Goal: Information Seeking & Learning: Learn about a topic

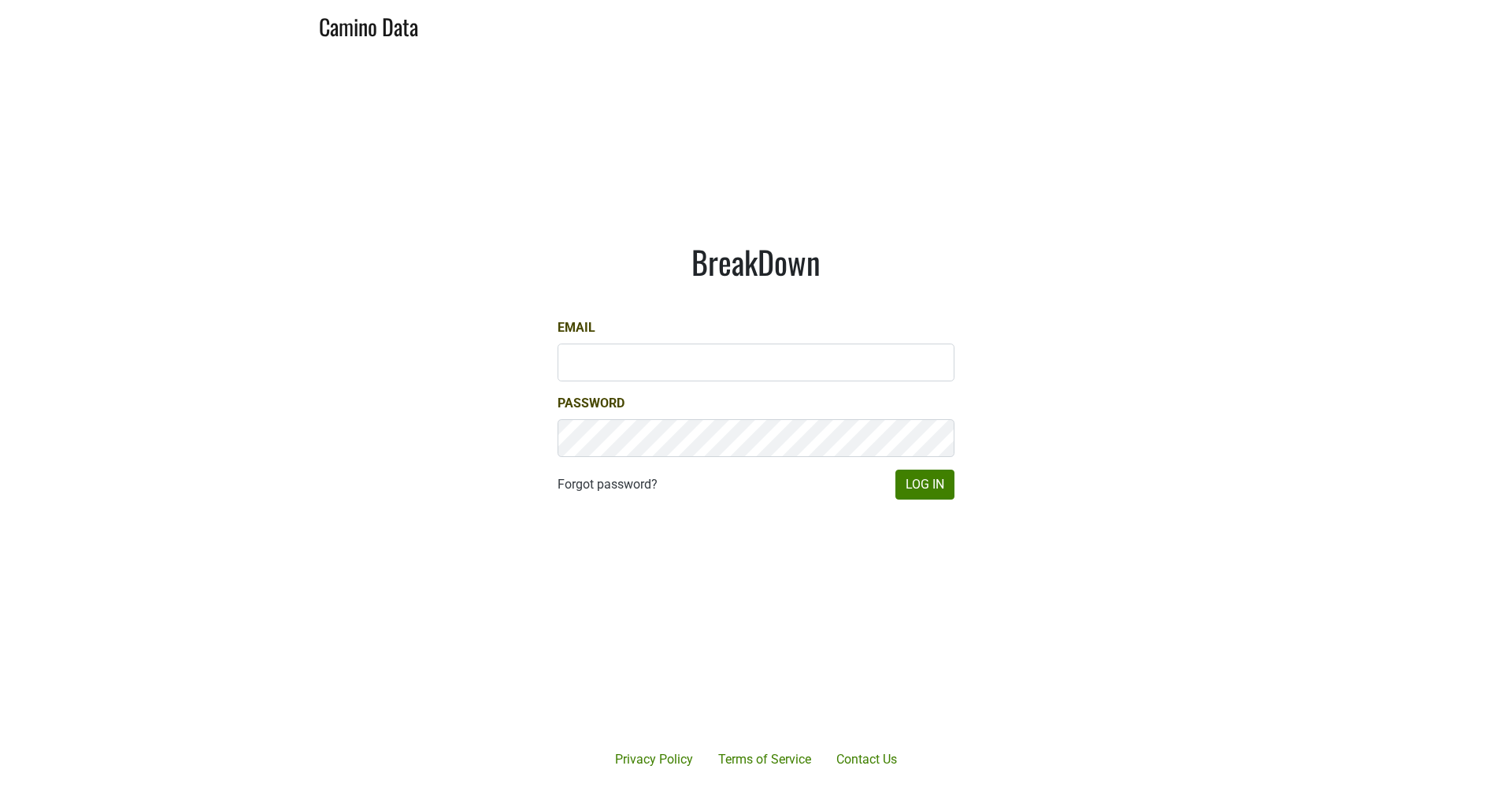
click at [611, 364] on input "Email" at bounding box center [756, 362] width 397 height 38
click at [587, 353] on input "Email" at bounding box center [756, 362] width 397 height 38
click at [939, 357] on input "Email" at bounding box center [756, 362] width 397 height 38
type input "[EMAIL_ADDRESS][DOMAIN_NAME]"
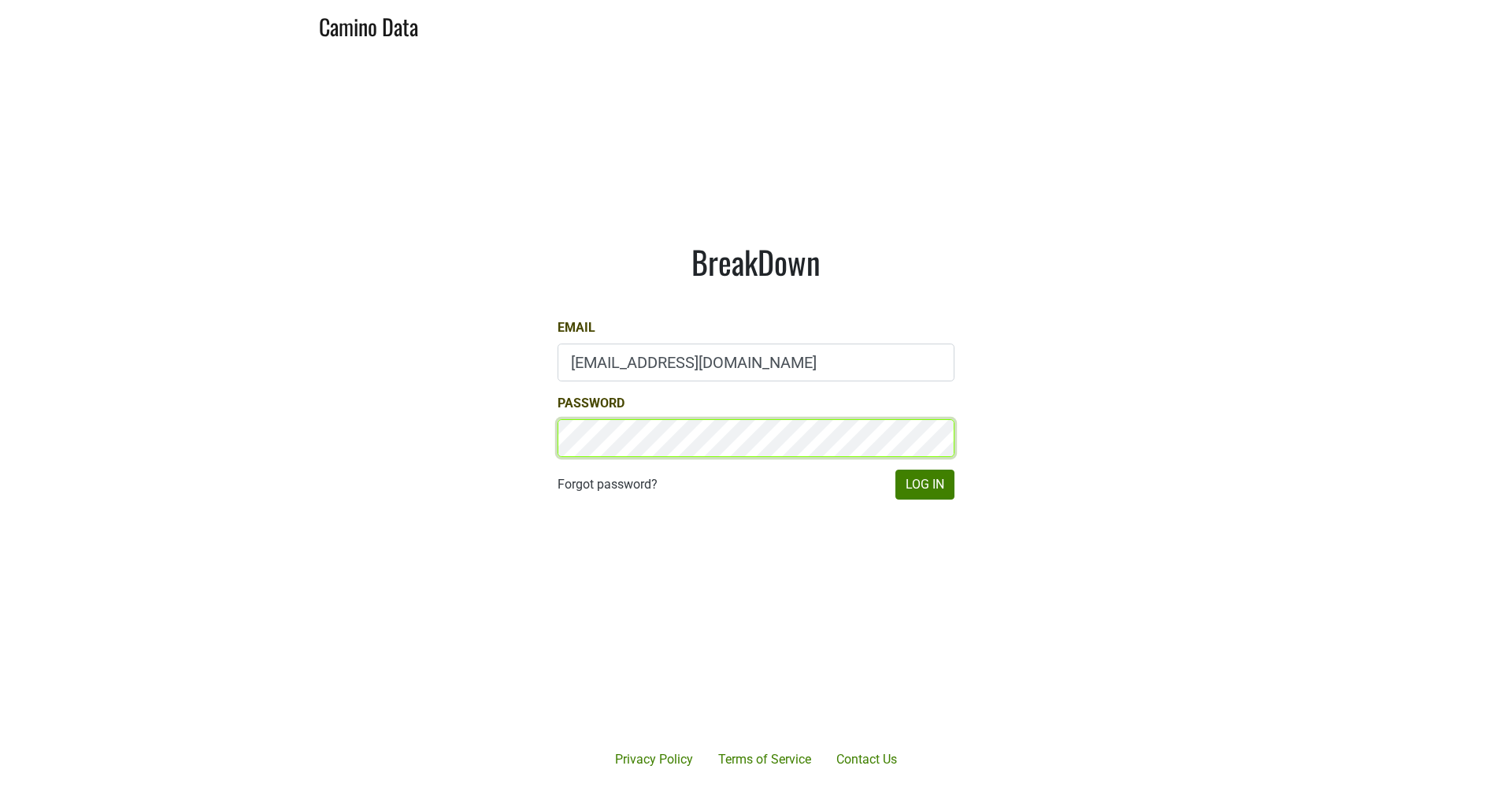
click at [924, 484] on button "Log In" at bounding box center [925, 485] width 59 height 30
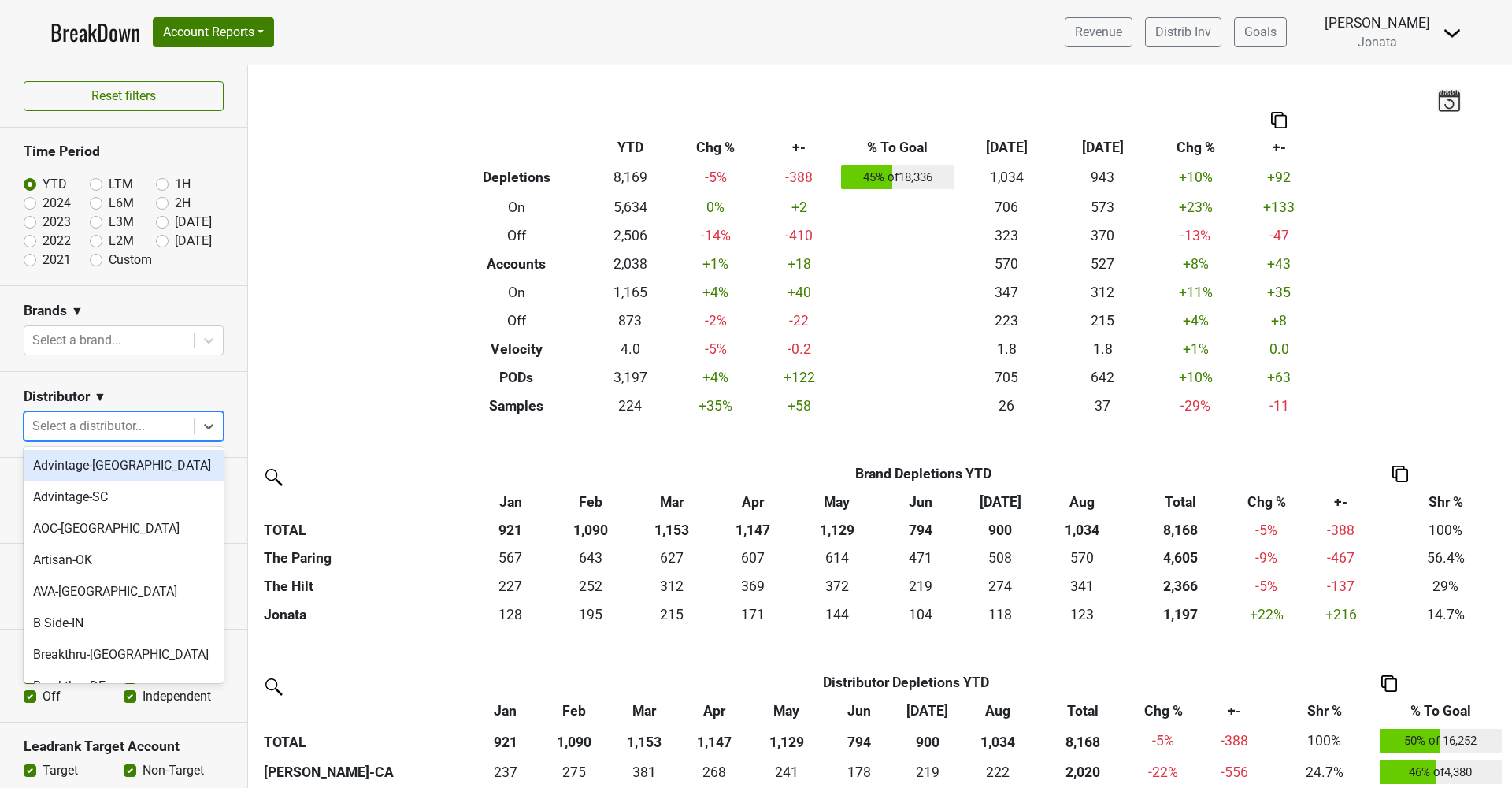
click at [112, 427] on div "Select a distributor..." at bounding box center [109, 427] width 153 height 19
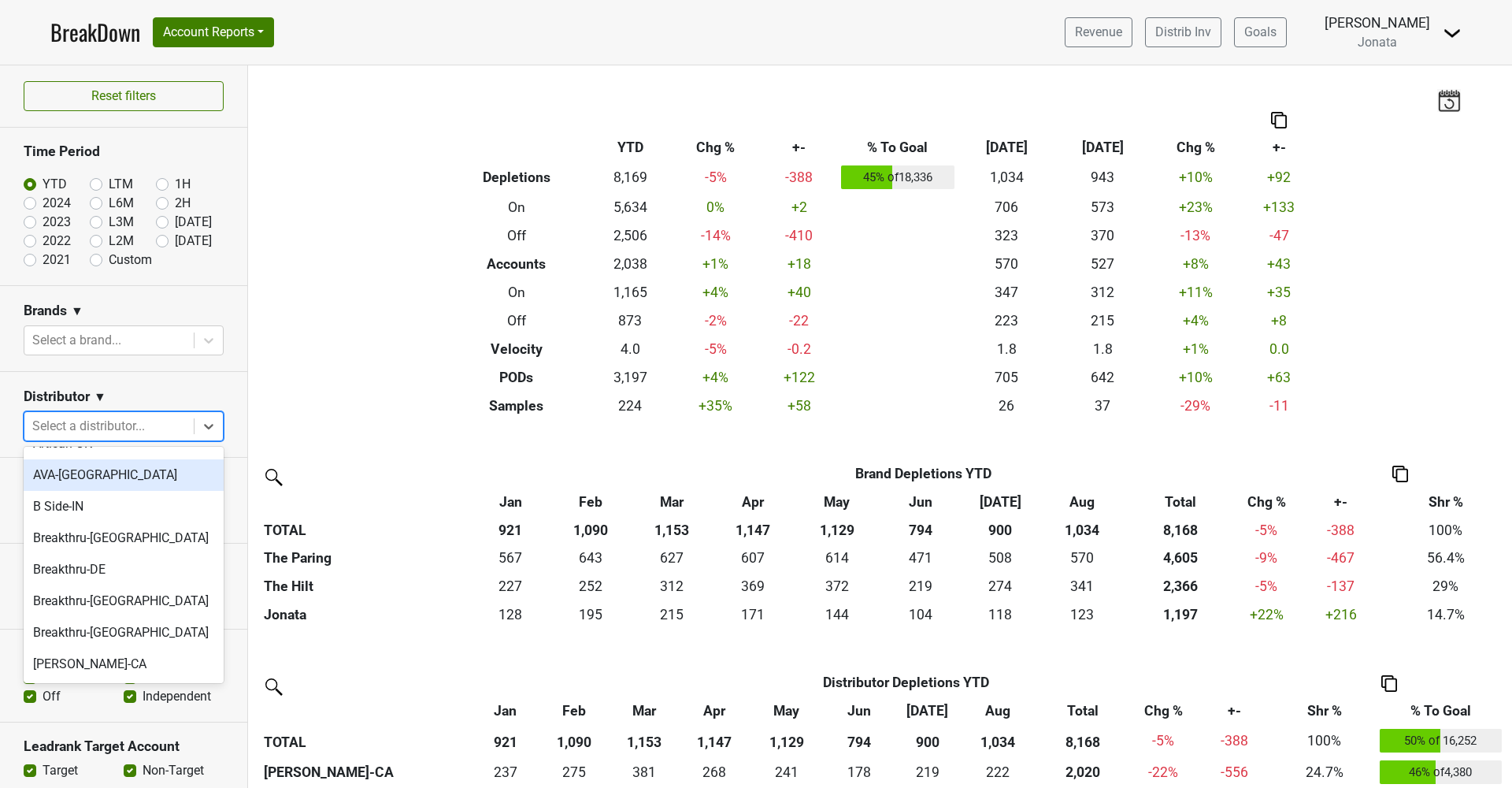
scroll to position [207, 0]
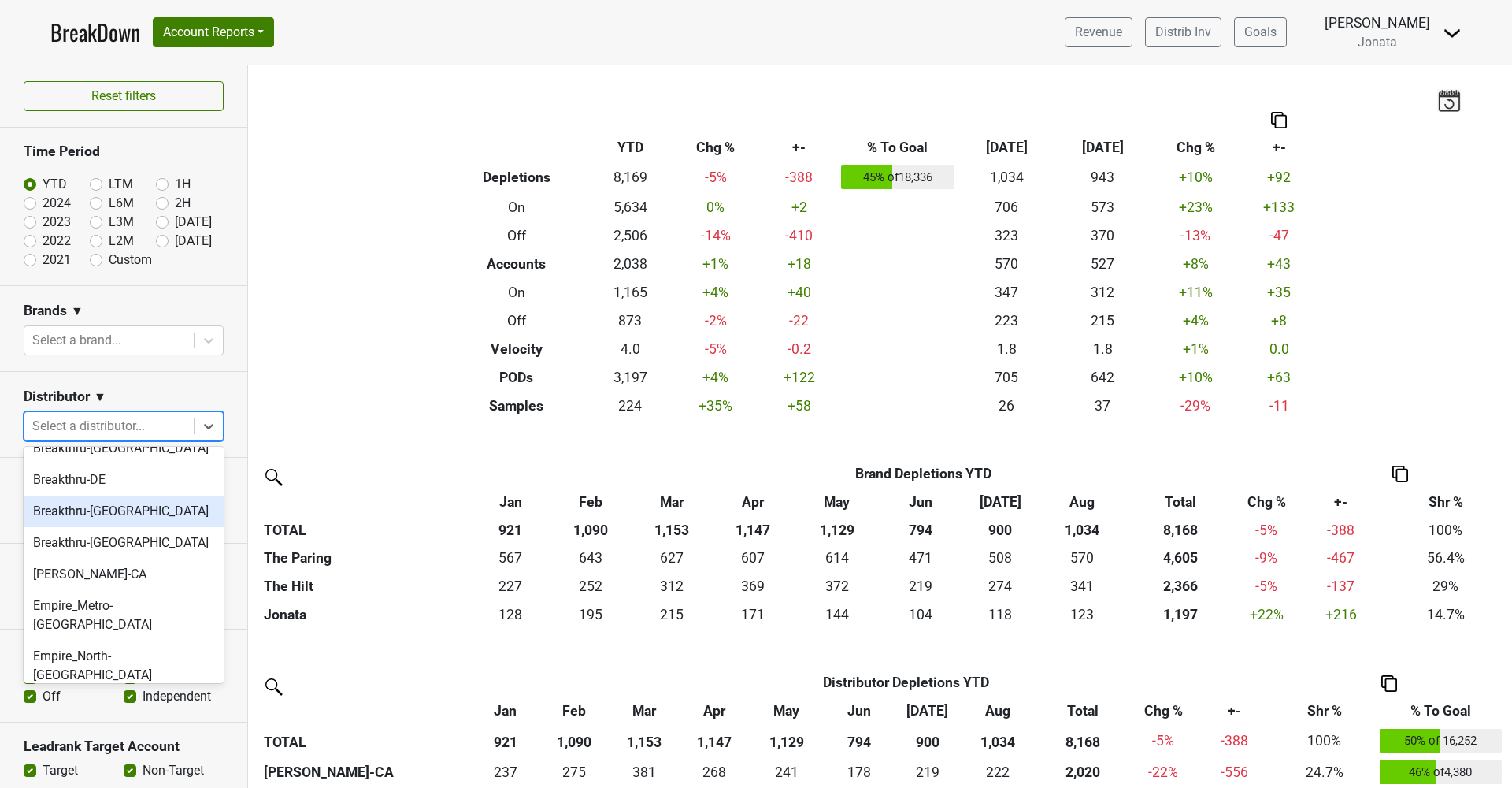
click at [85, 505] on div "Breakthru-FL" at bounding box center [124, 512] width 200 height 32
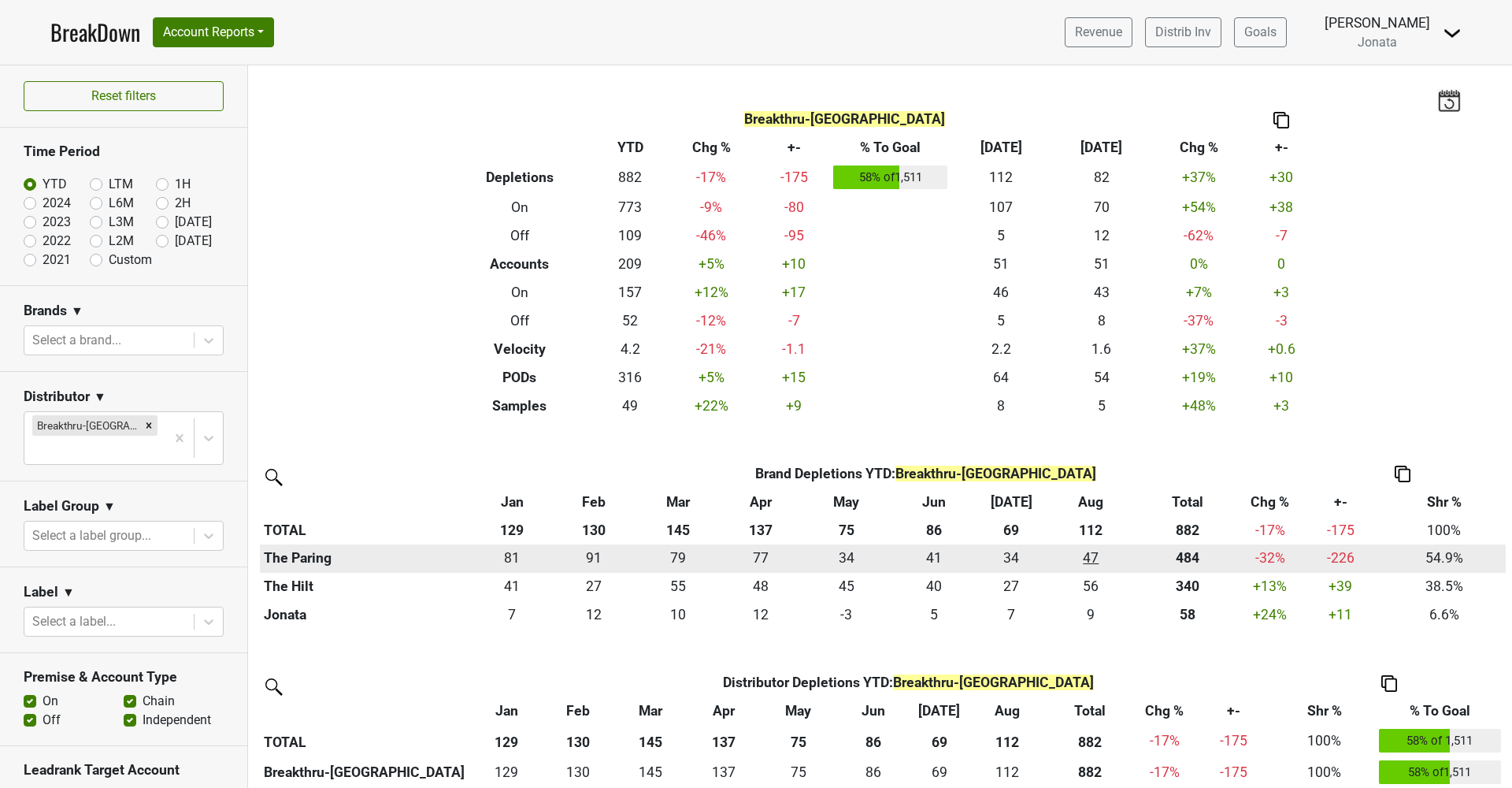
click at [1091, 552] on div "47.416 47" at bounding box center [1090, 558] width 80 height 21
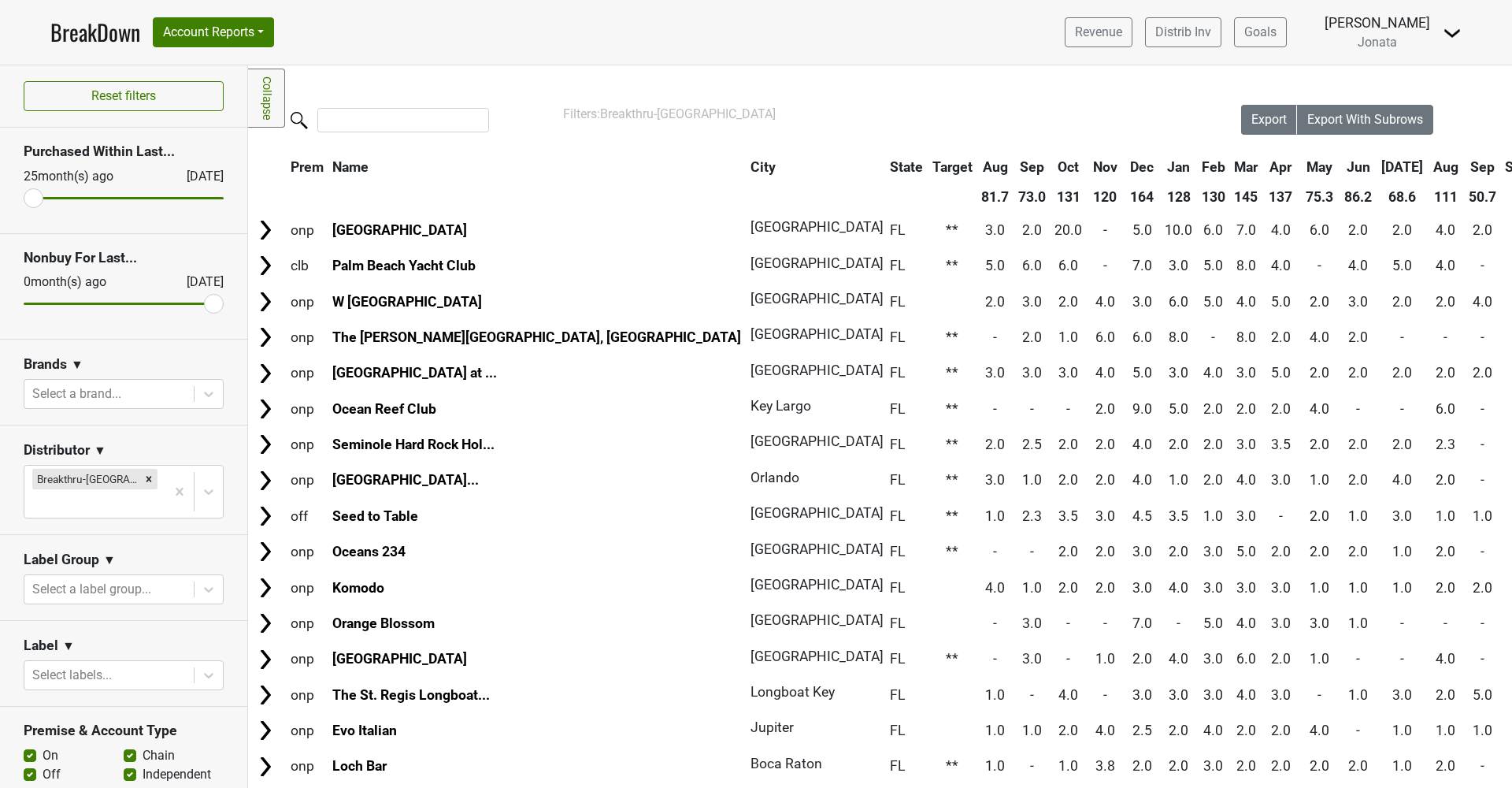
click at [1465, 170] on th "Sep" at bounding box center [1483, 167] width 36 height 29
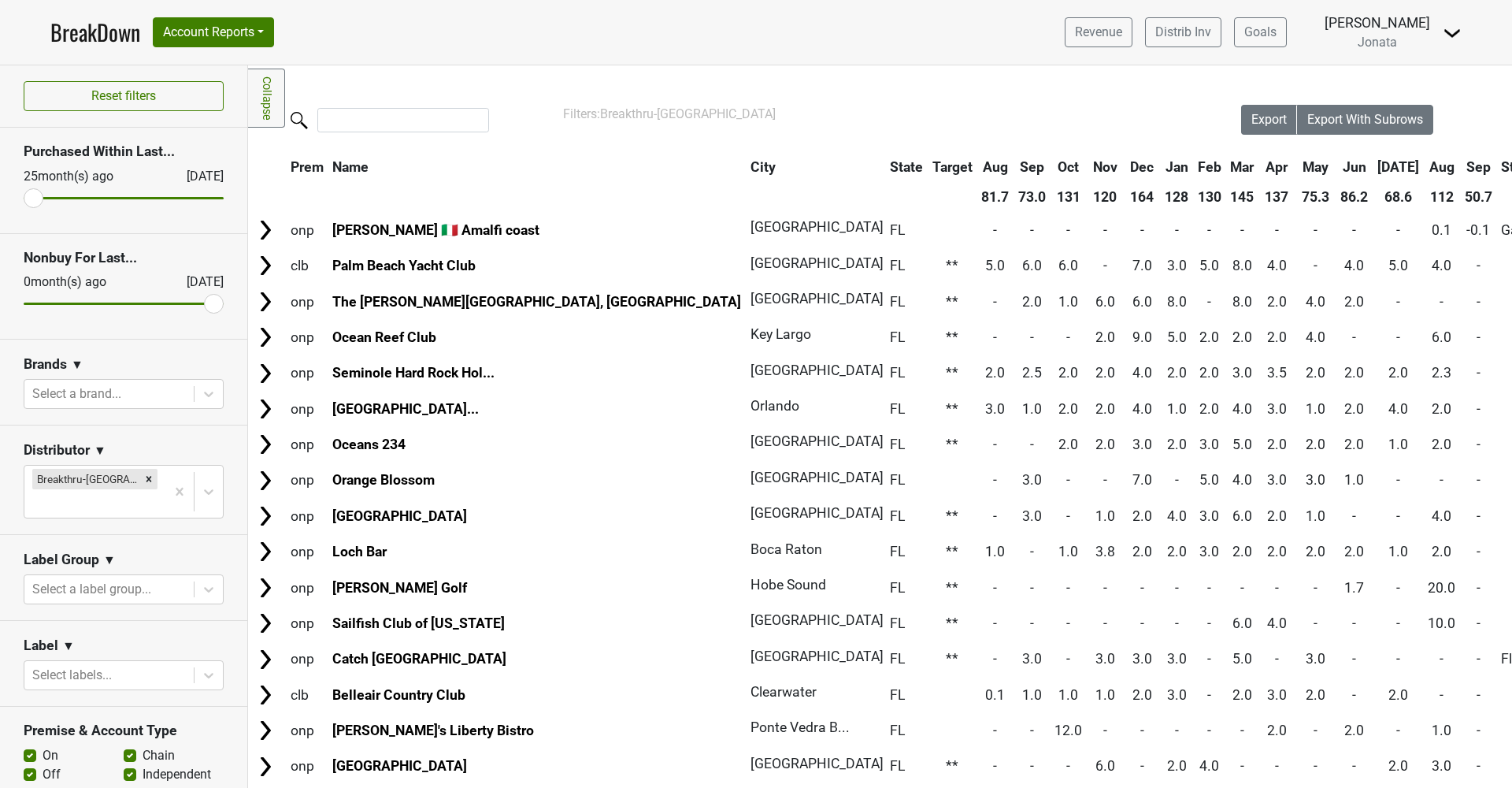
click at [1461, 170] on th "Sep" at bounding box center [1479, 167] width 36 height 29
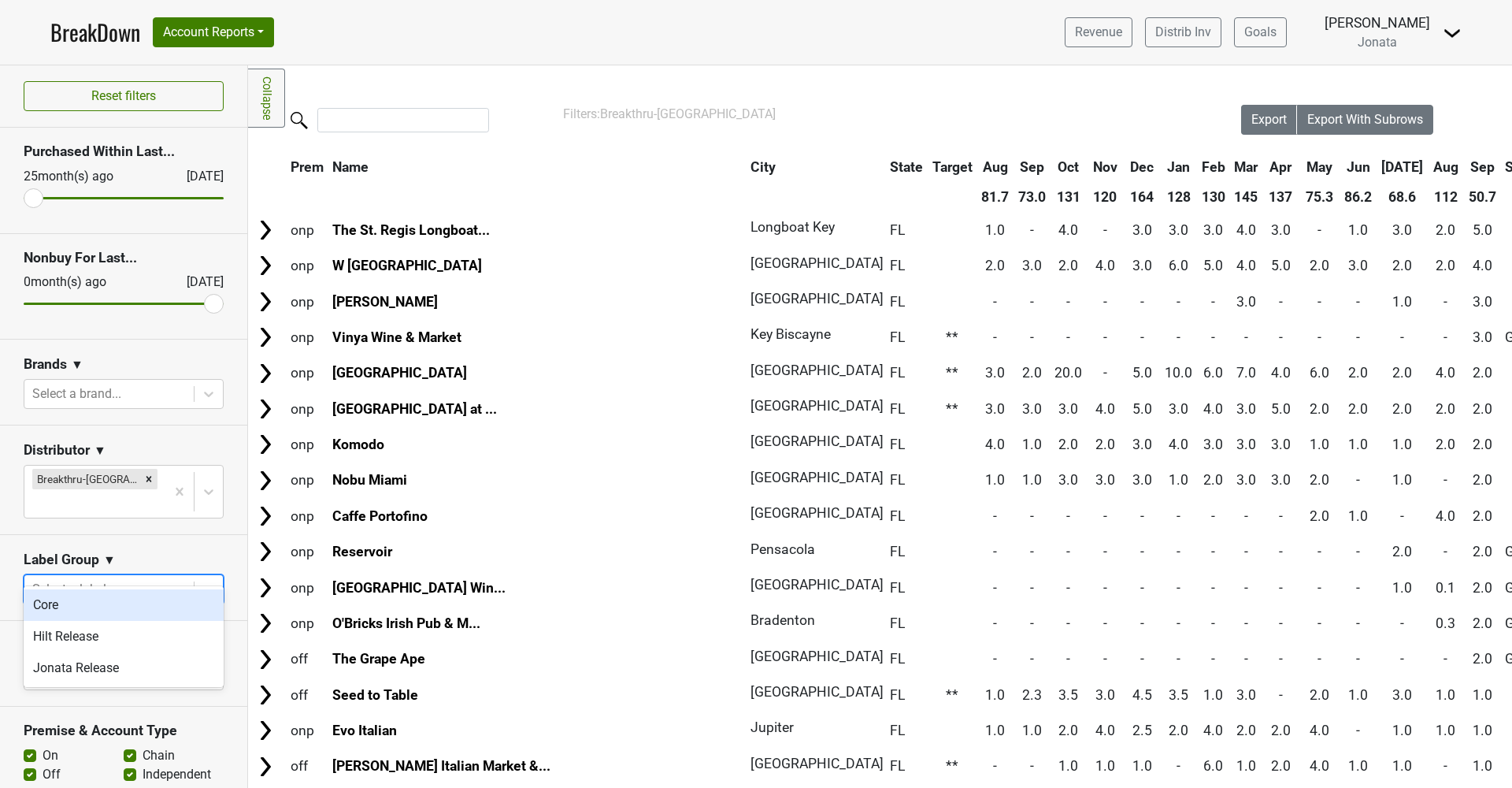
click at [131, 580] on div "Select a label group..." at bounding box center [109, 589] width 153 height 19
click at [58, 598] on div "Core" at bounding box center [124, 605] width 200 height 32
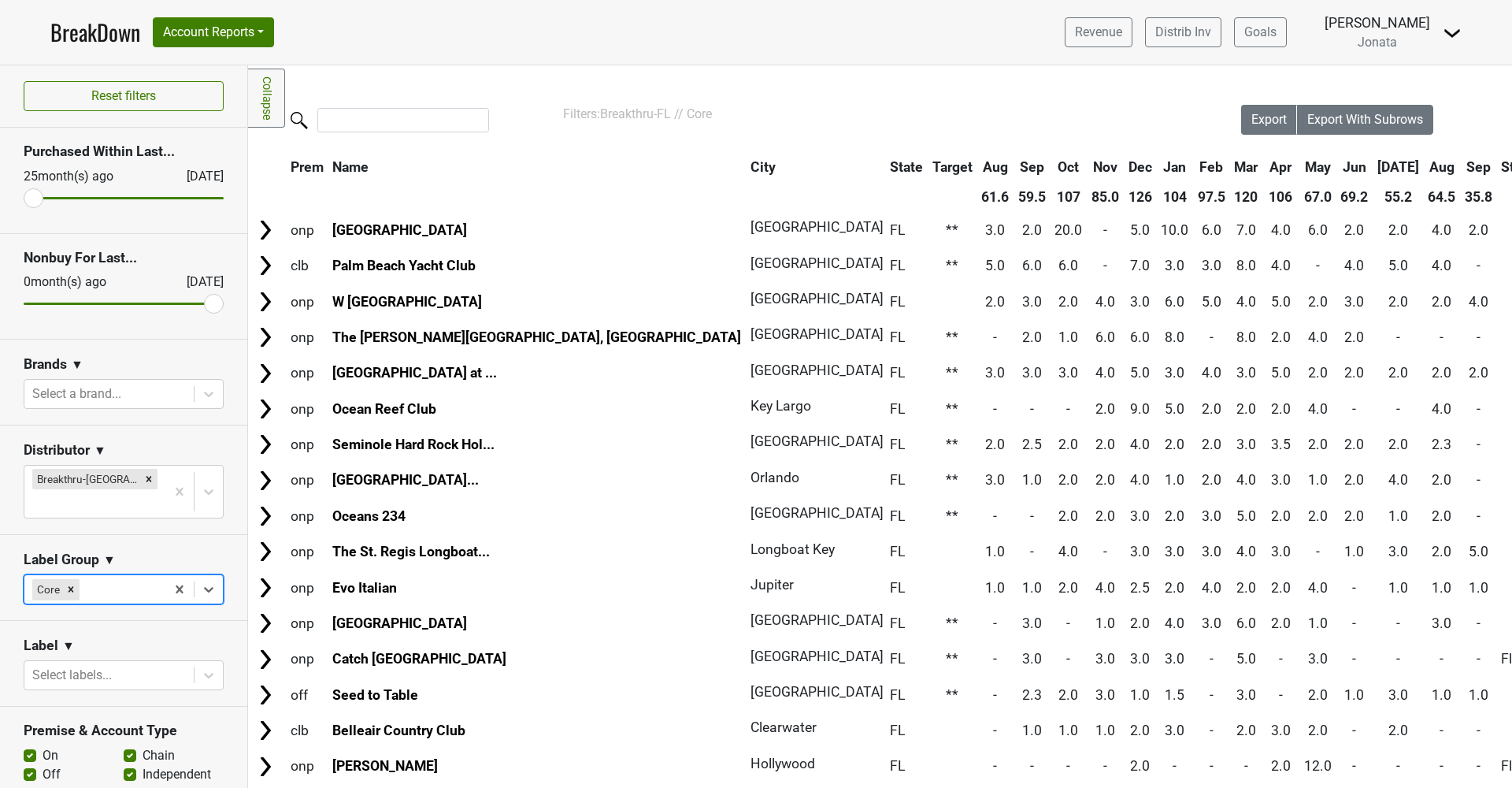
click at [141, 578] on div at bounding box center [120, 589] width 75 height 22
click at [111, 632] on div "Jonata Release" at bounding box center [124, 636] width 200 height 32
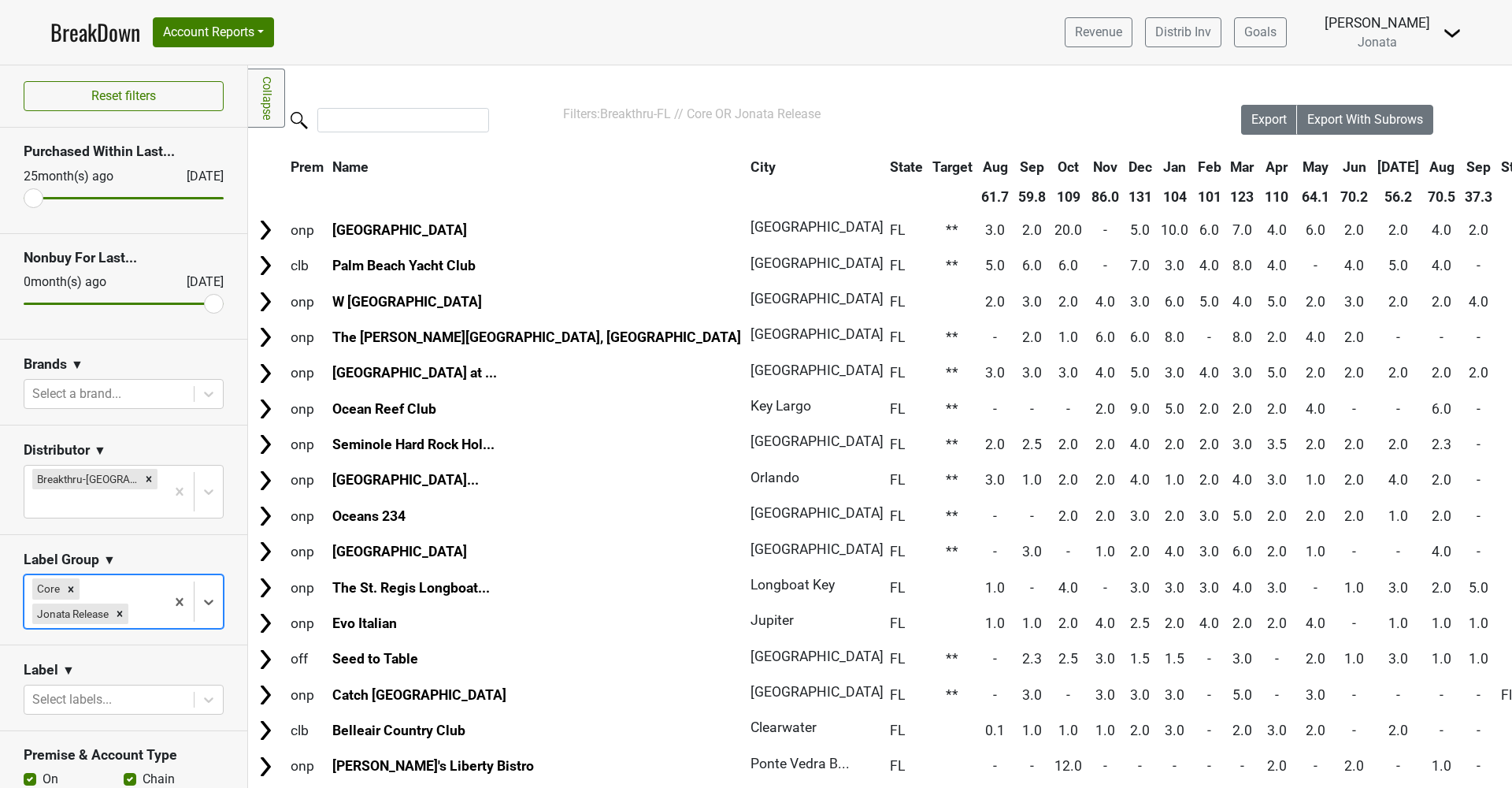
click at [153, 575] on div "Core Jonata Release" at bounding box center [95, 601] width 141 height 52
click at [110, 627] on div "Hilt Release" at bounding box center [124, 629] width 200 height 32
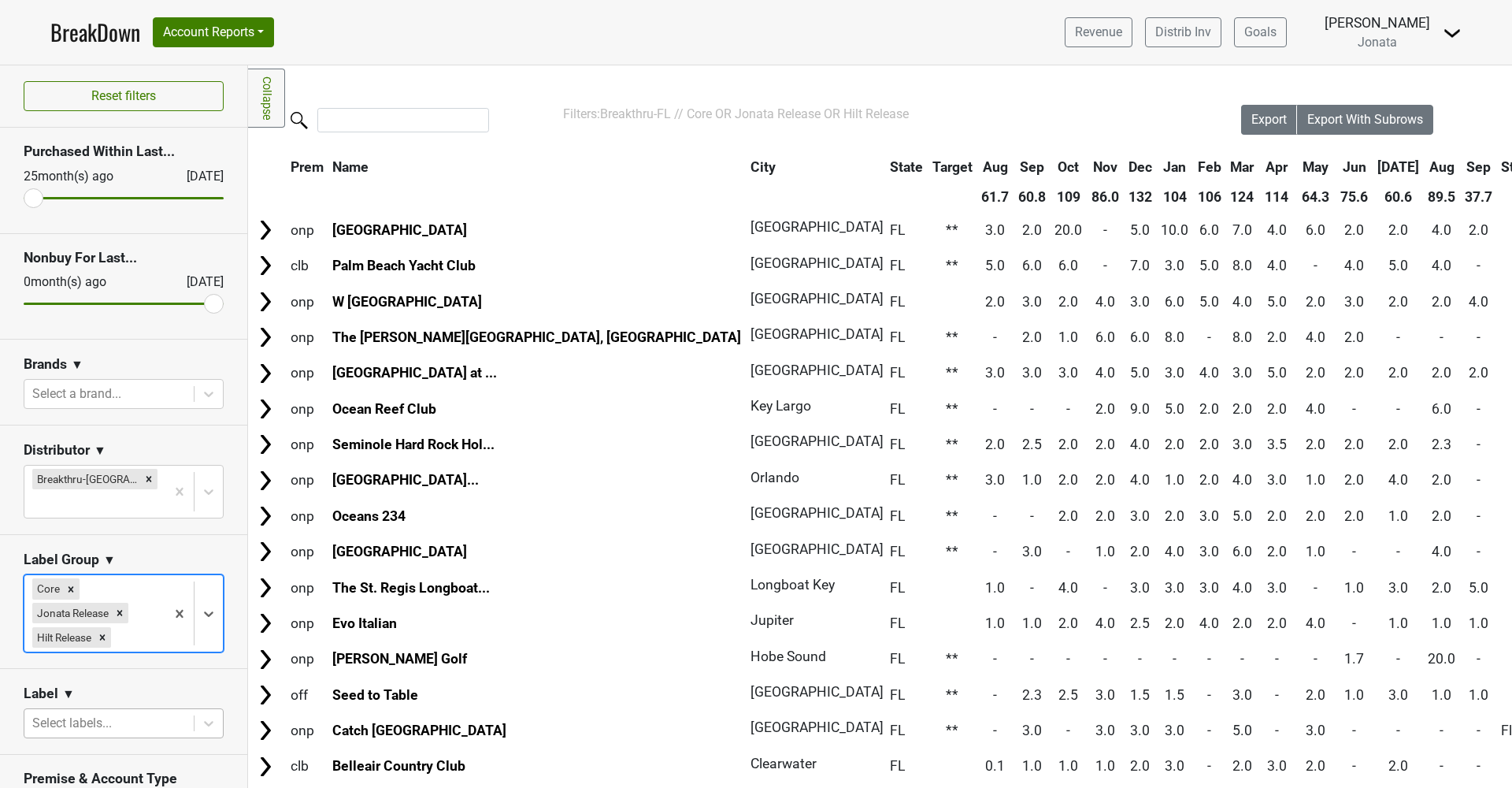
click at [109, 702] on body "BreakDown Account Reports SuperRanker Map Award Progress Chain Compliance CRM N…" at bounding box center [756, 394] width 1512 height 788
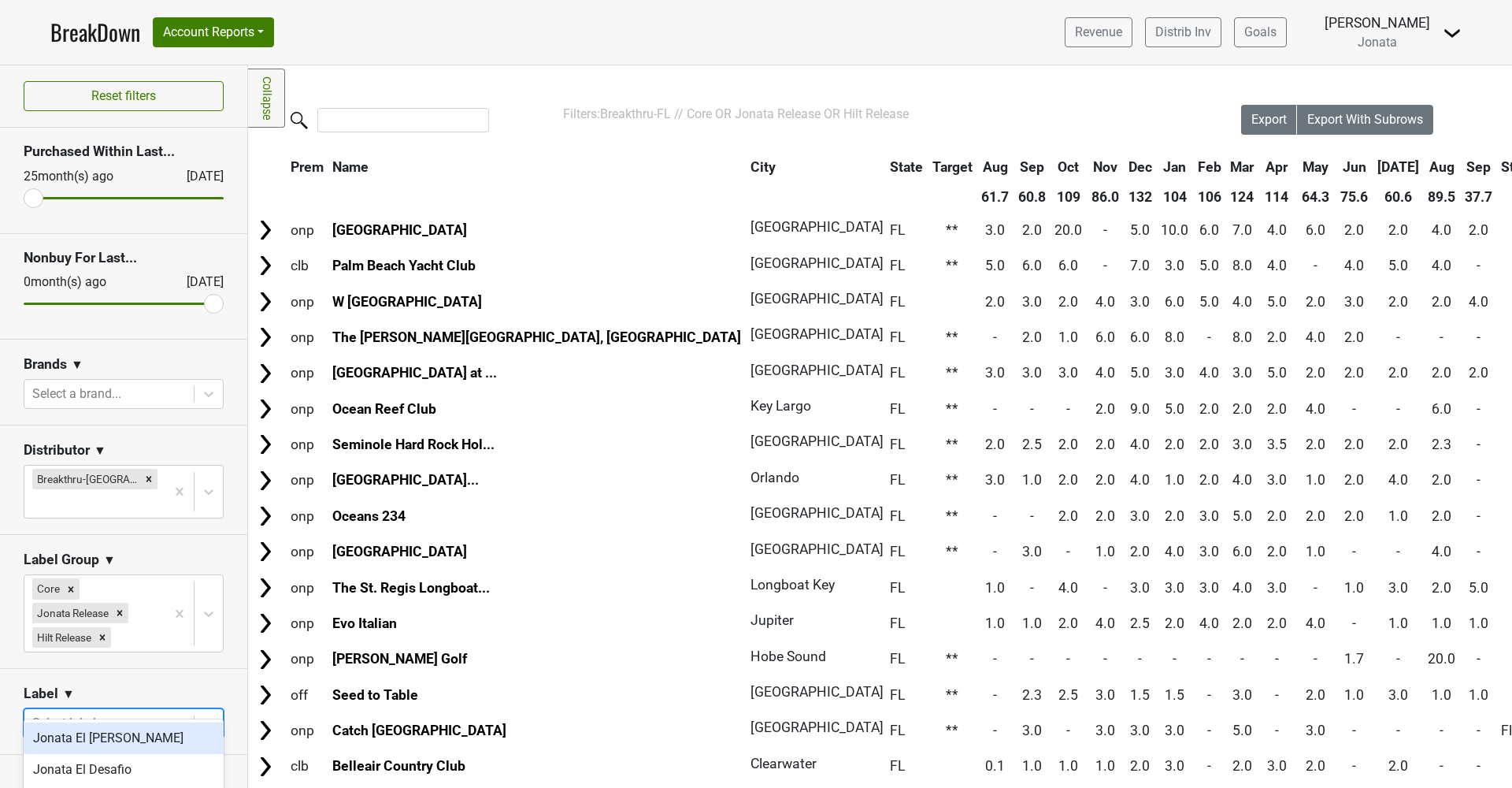
click at [139, 477] on div "Reset filters Purchased Within Last... [DATE] [DATE] Nonbuy For Last... [DATE] …" at bounding box center [123, 727] width 247 height 1324
click at [1461, 161] on th "Sep" at bounding box center [1479, 167] width 36 height 29
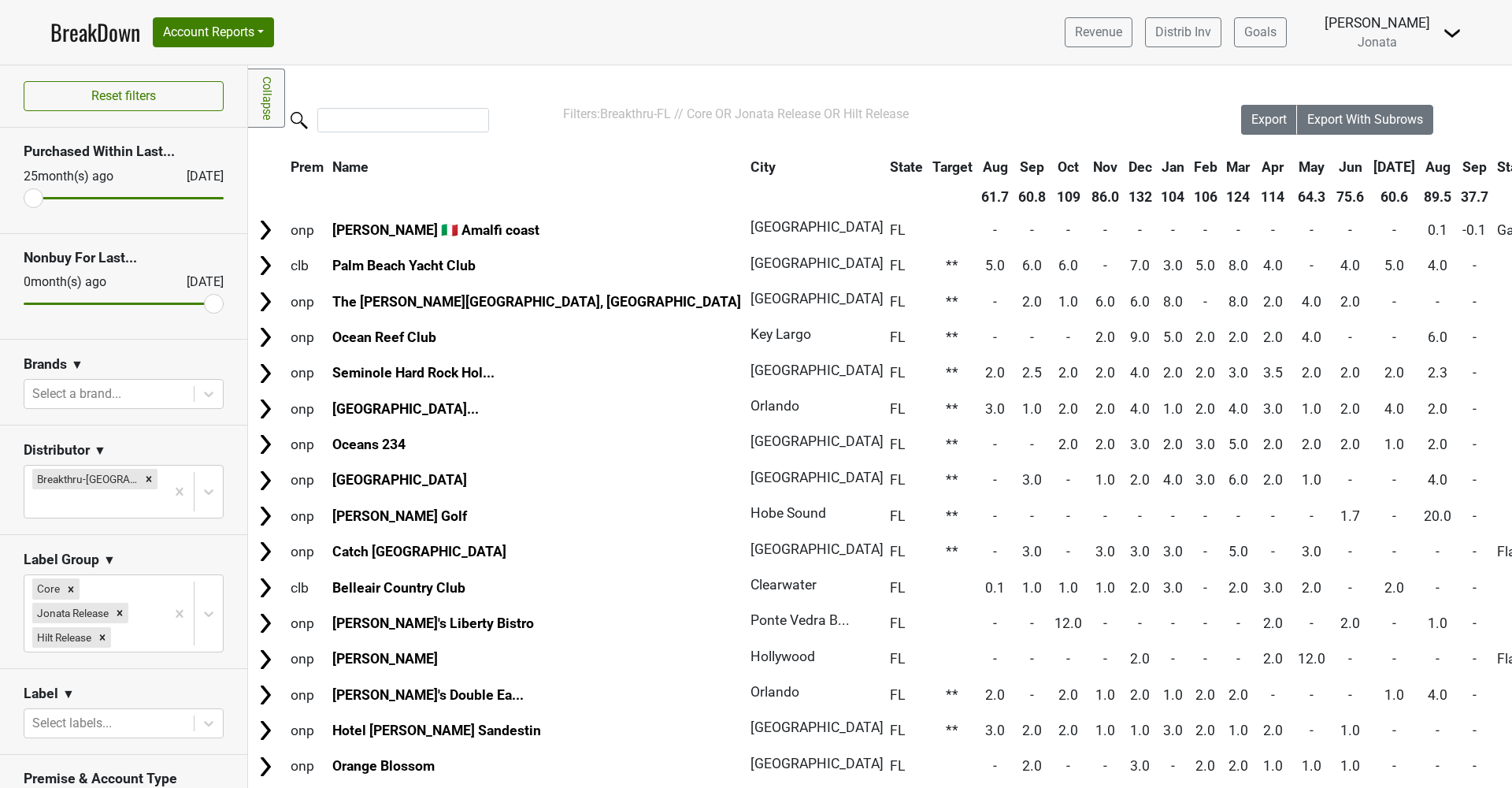
click at [1494, 161] on th "Status" at bounding box center [1522, 167] width 57 height 29
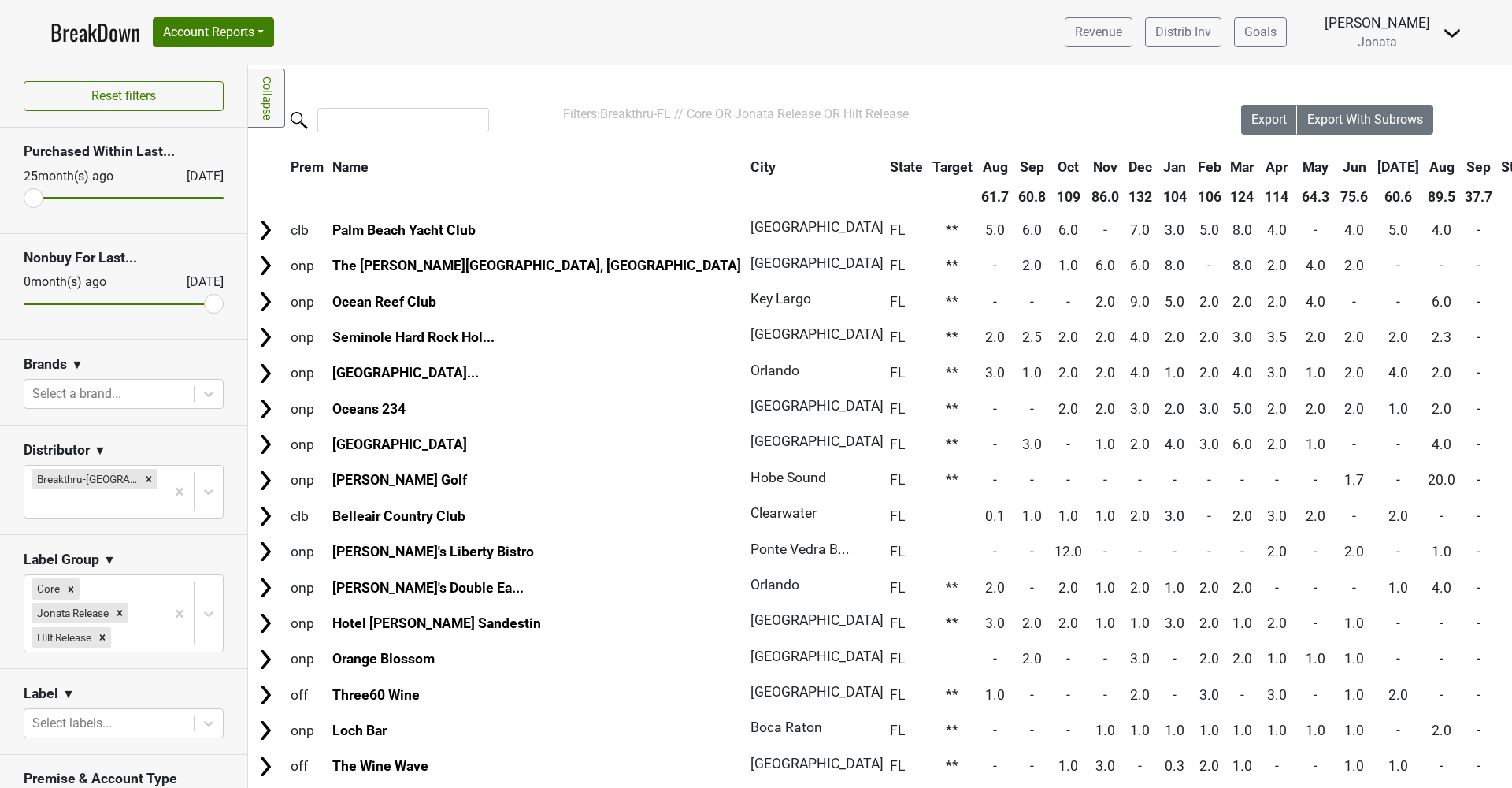
click at [1461, 164] on th "Sep" at bounding box center [1479, 167] width 36 height 29
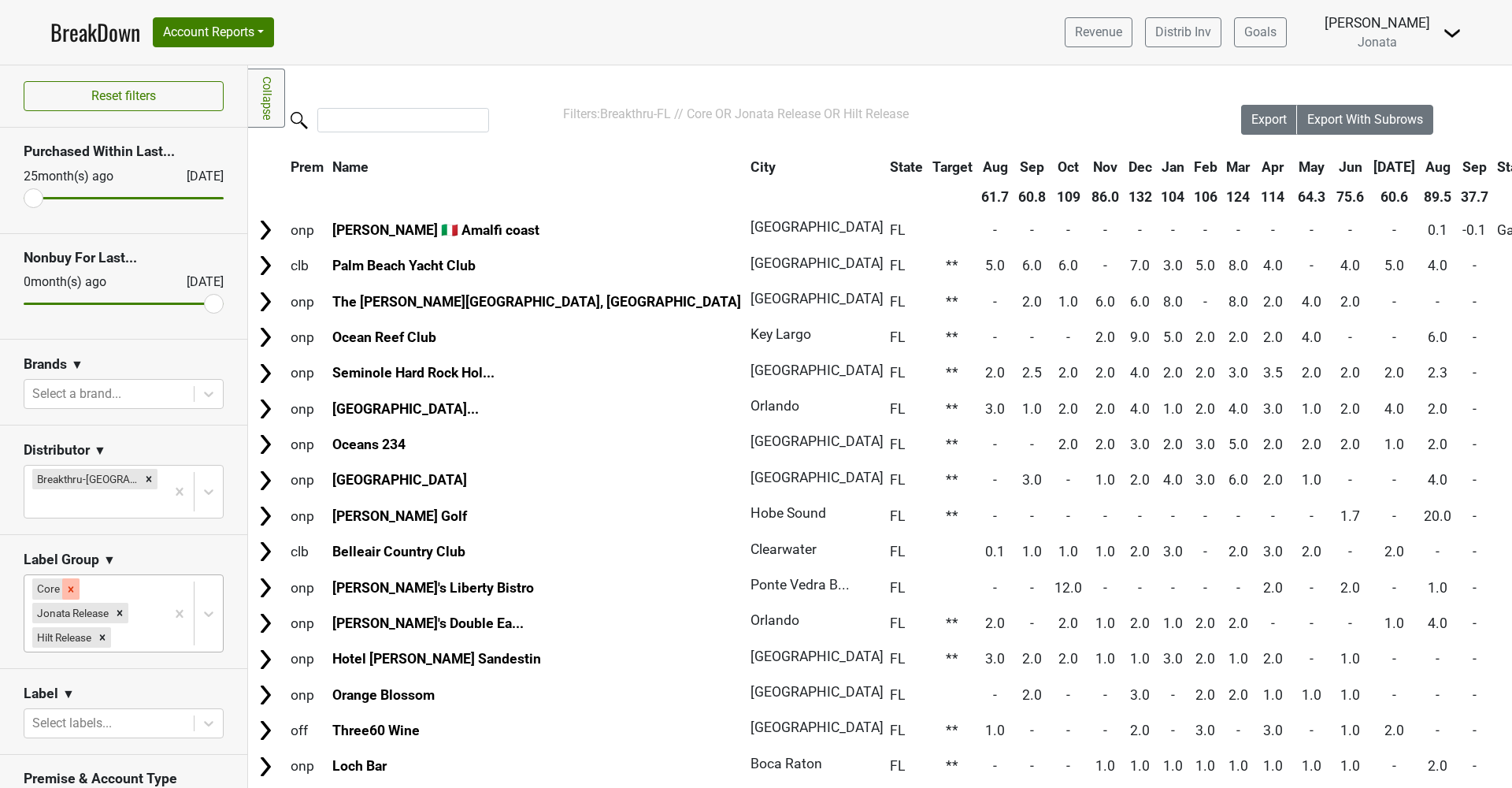
click at [71, 586] on icon "Remove Core" at bounding box center [71, 589] width 6 height 6
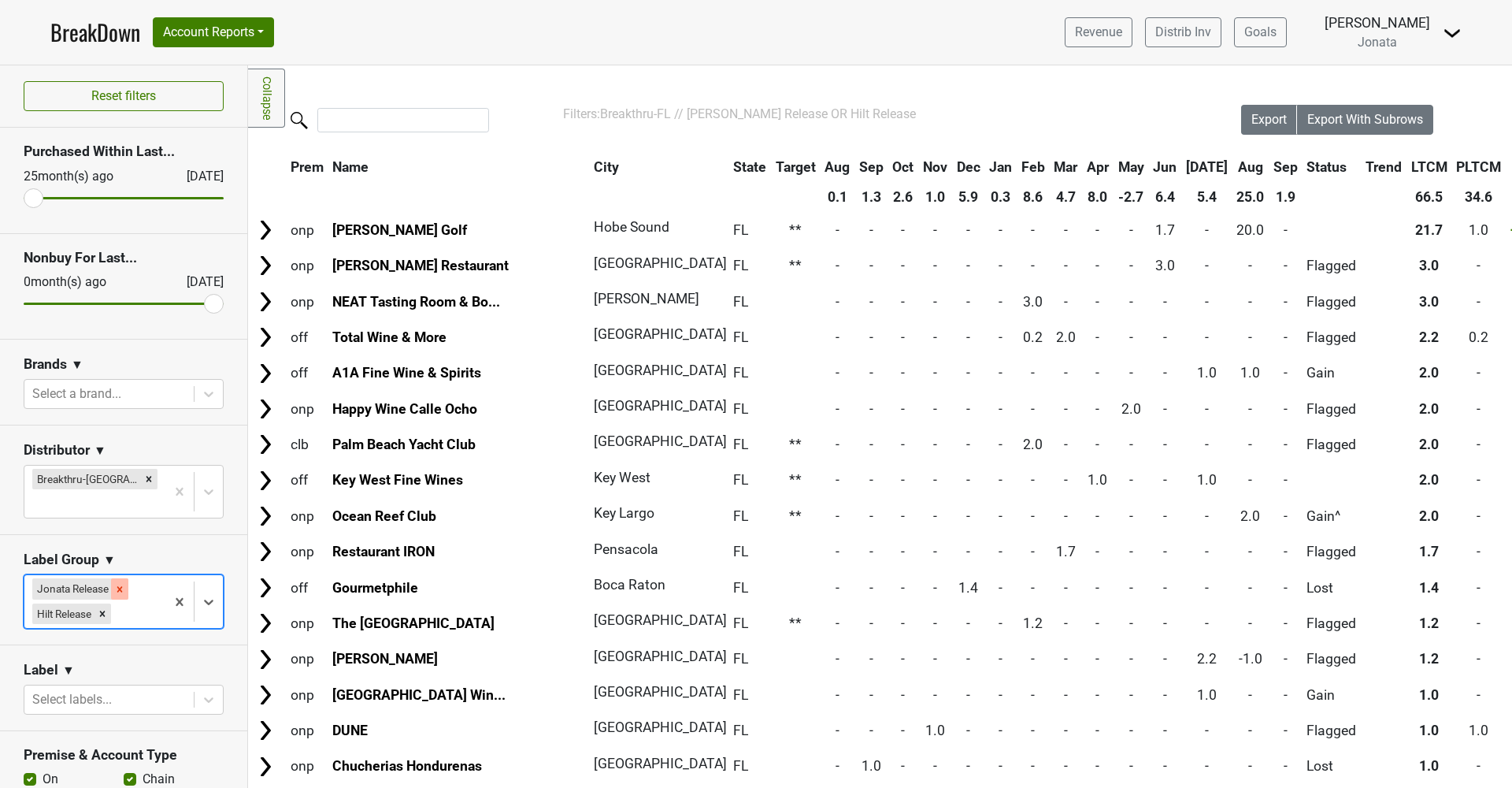
click at [115, 578] on div "Remove Jonata Release" at bounding box center [120, 589] width 17 height 21
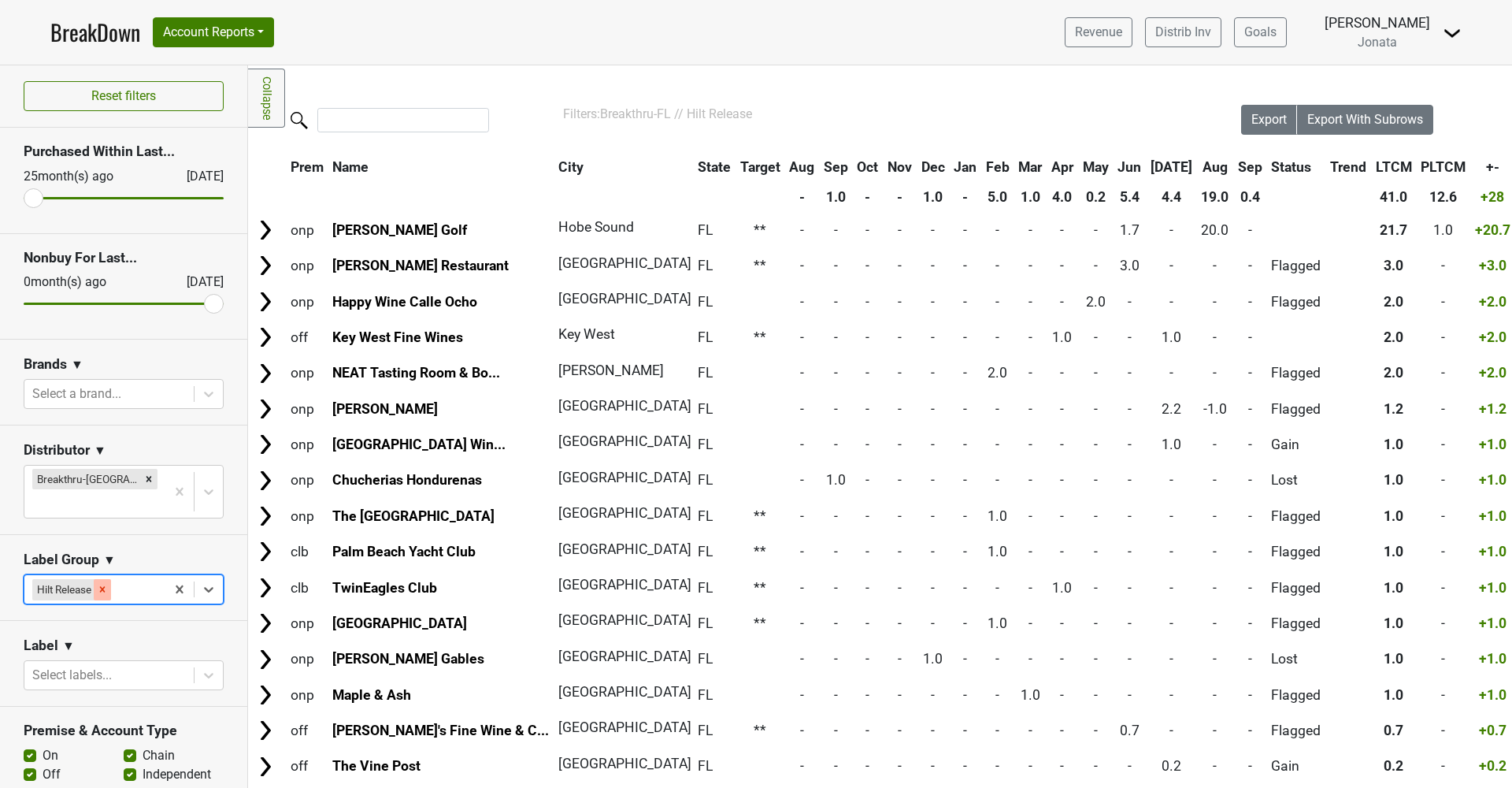
click at [105, 587] on icon "Remove Hilt Release" at bounding box center [102, 589] width 6 height 6
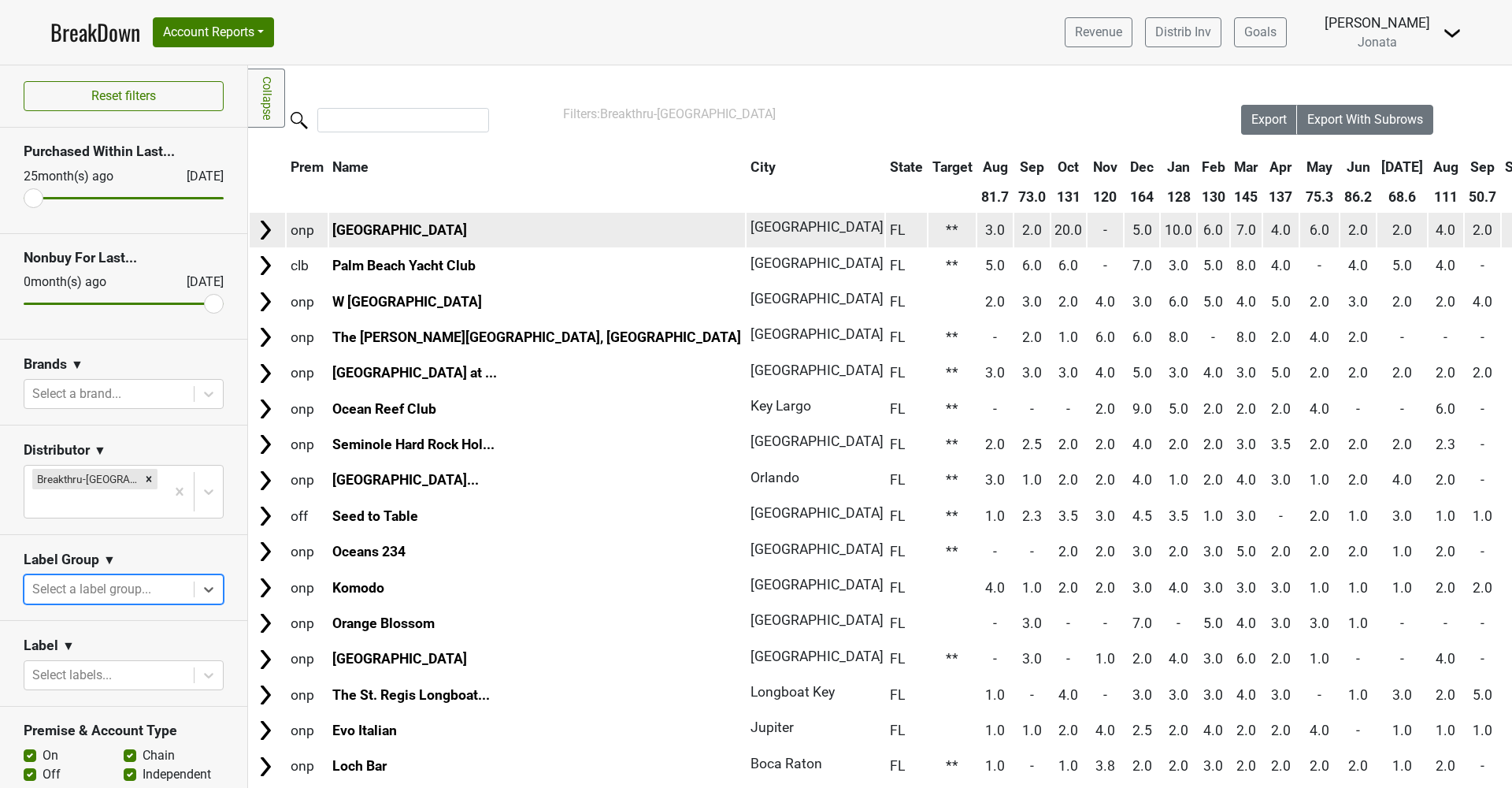
click at [278, 220] on td at bounding box center [267, 230] width 36 height 34
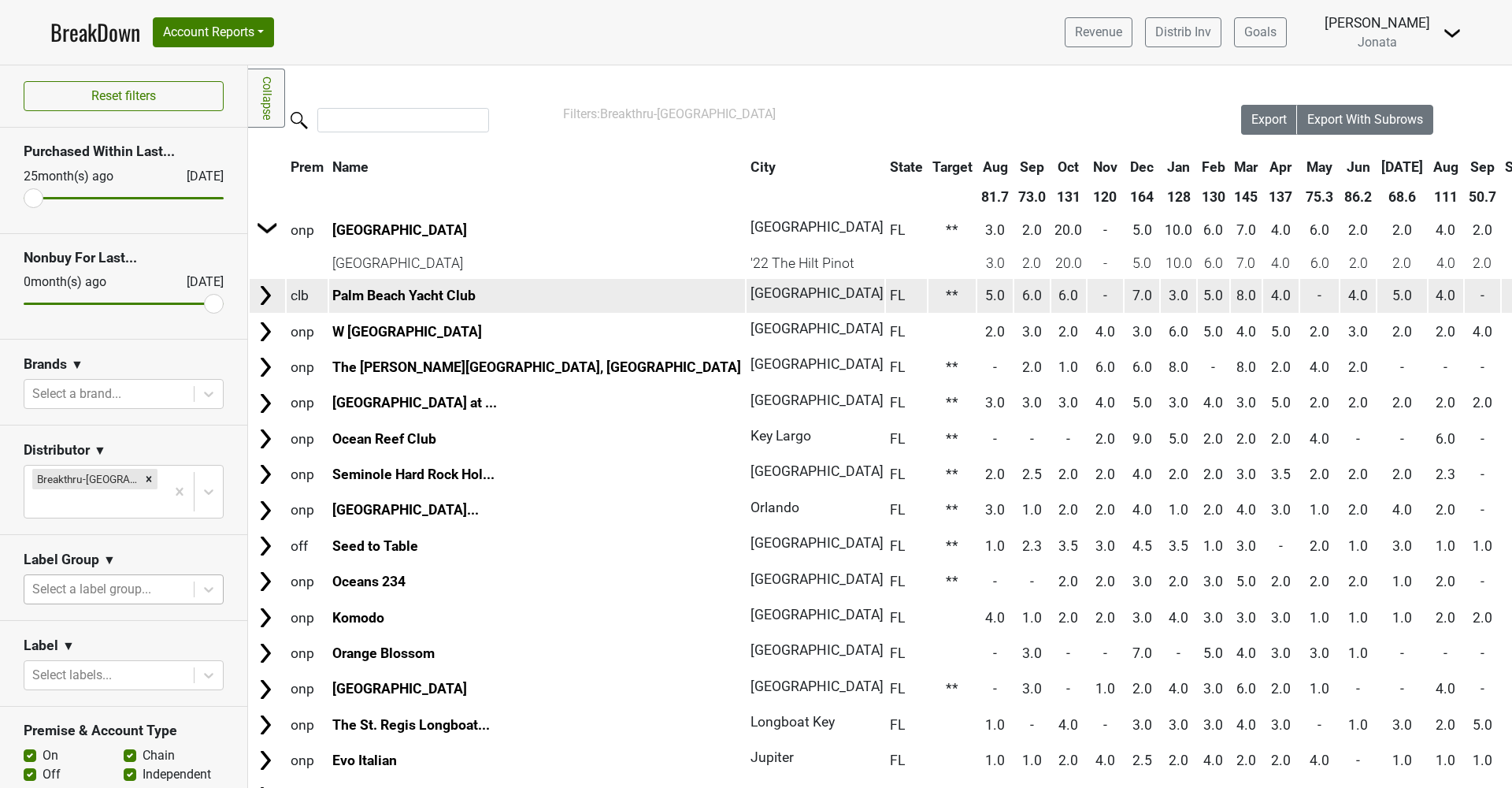
click at [260, 301] on img at bounding box center [265, 296] width 24 height 24
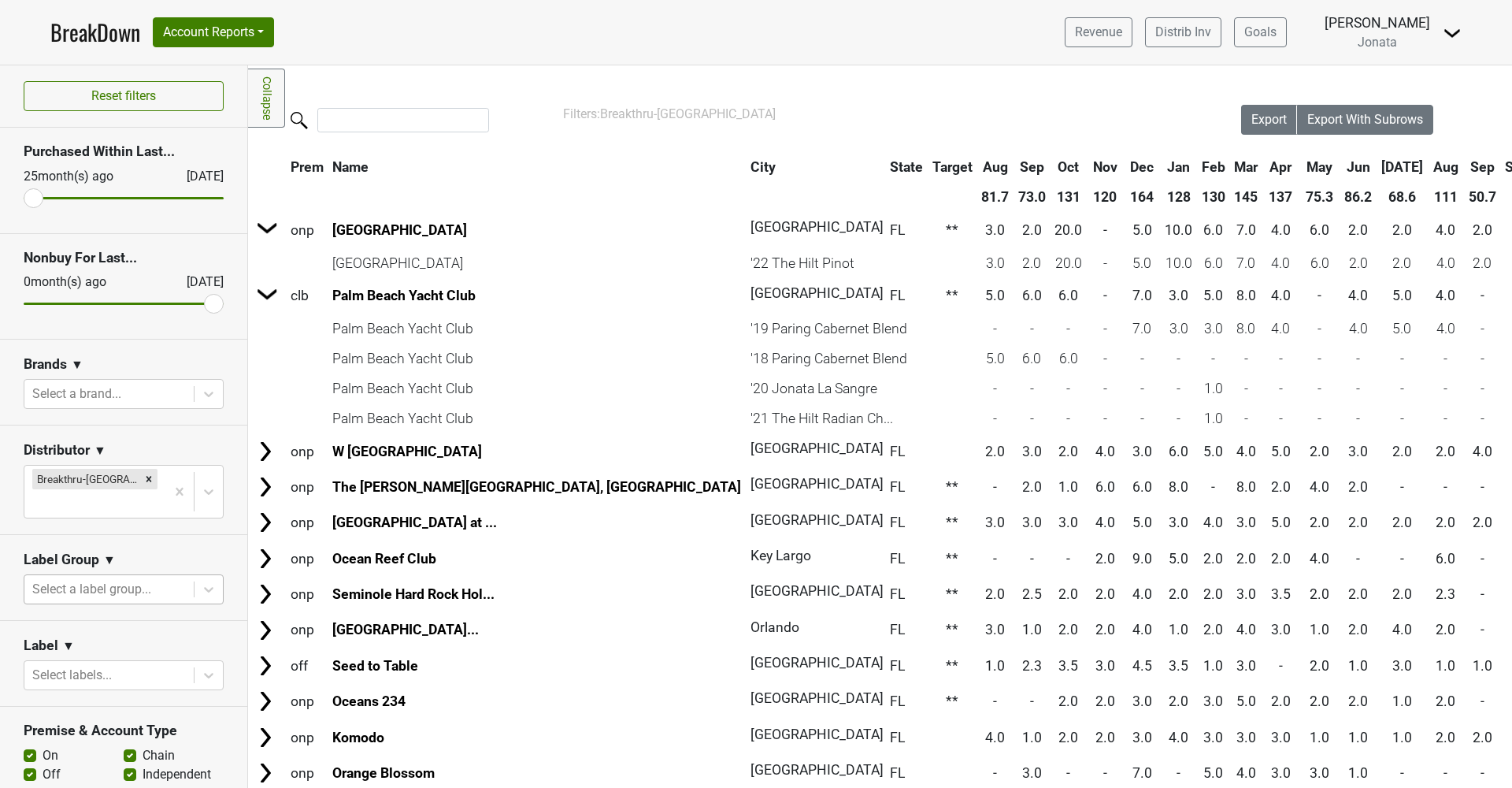
click at [1465, 168] on th "Sep" at bounding box center [1483, 167] width 36 height 29
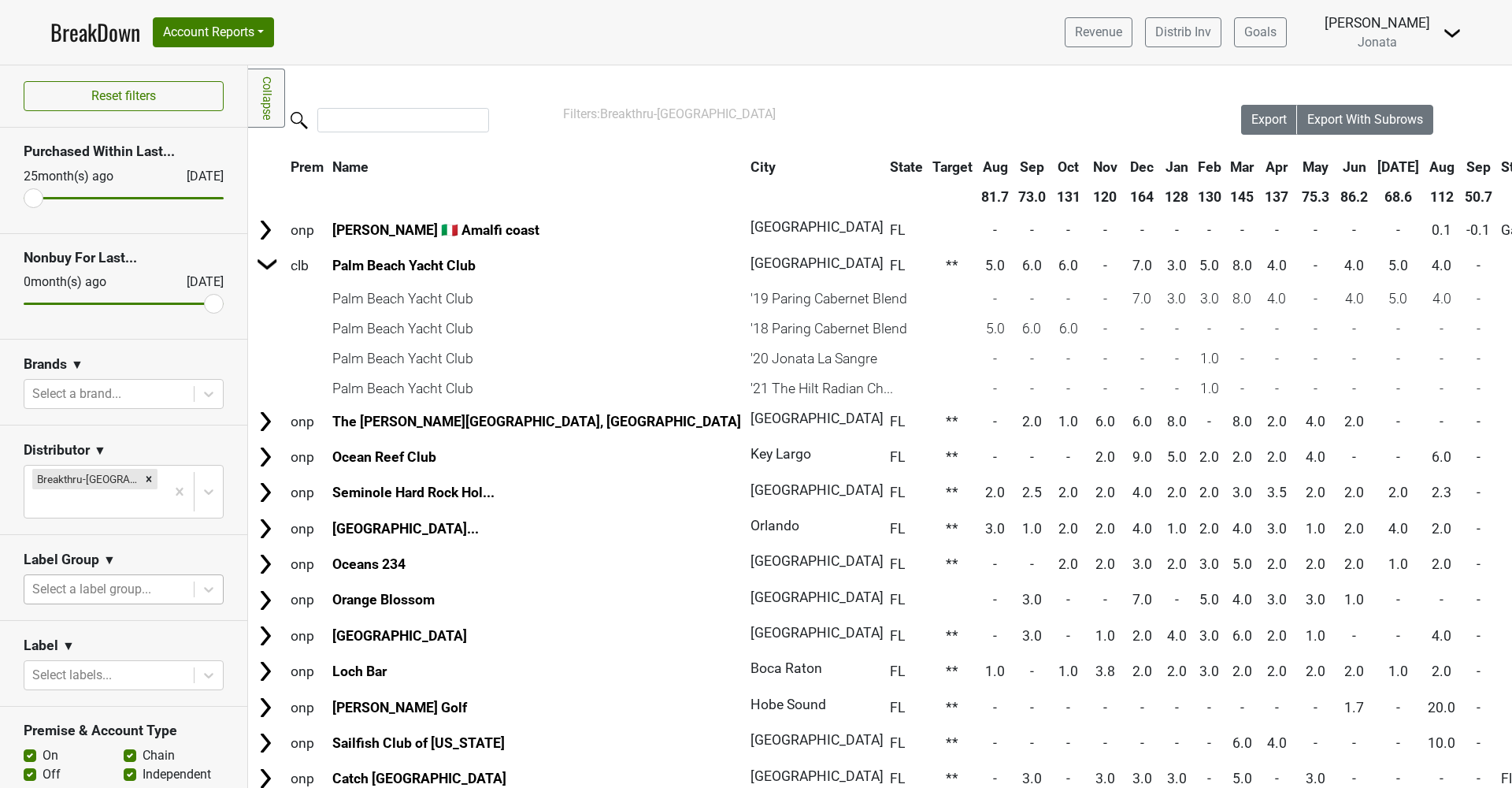
click at [1461, 168] on th "Sep" at bounding box center [1479, 167] width 36 height 29
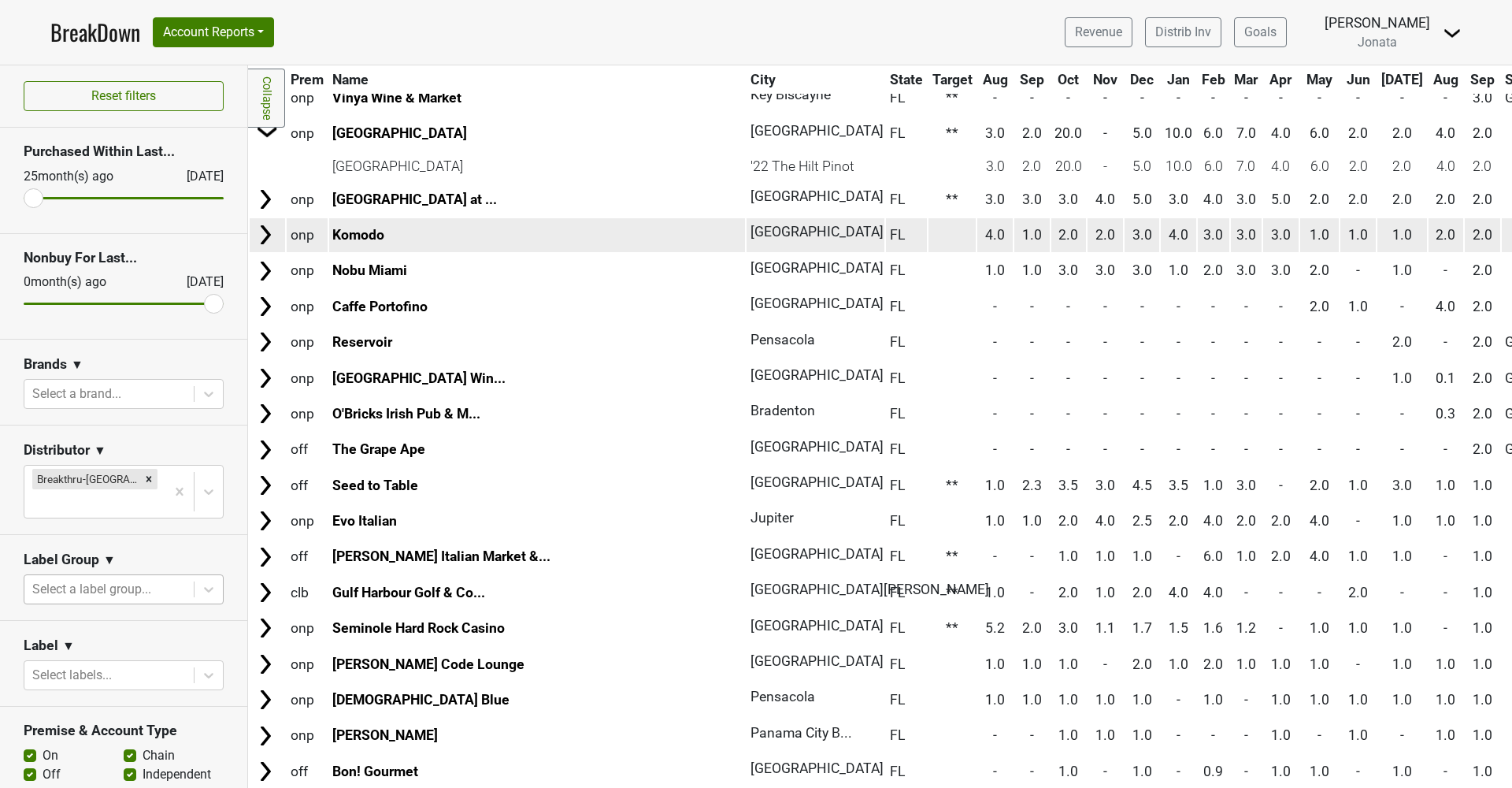
scroll to position [242, 0]
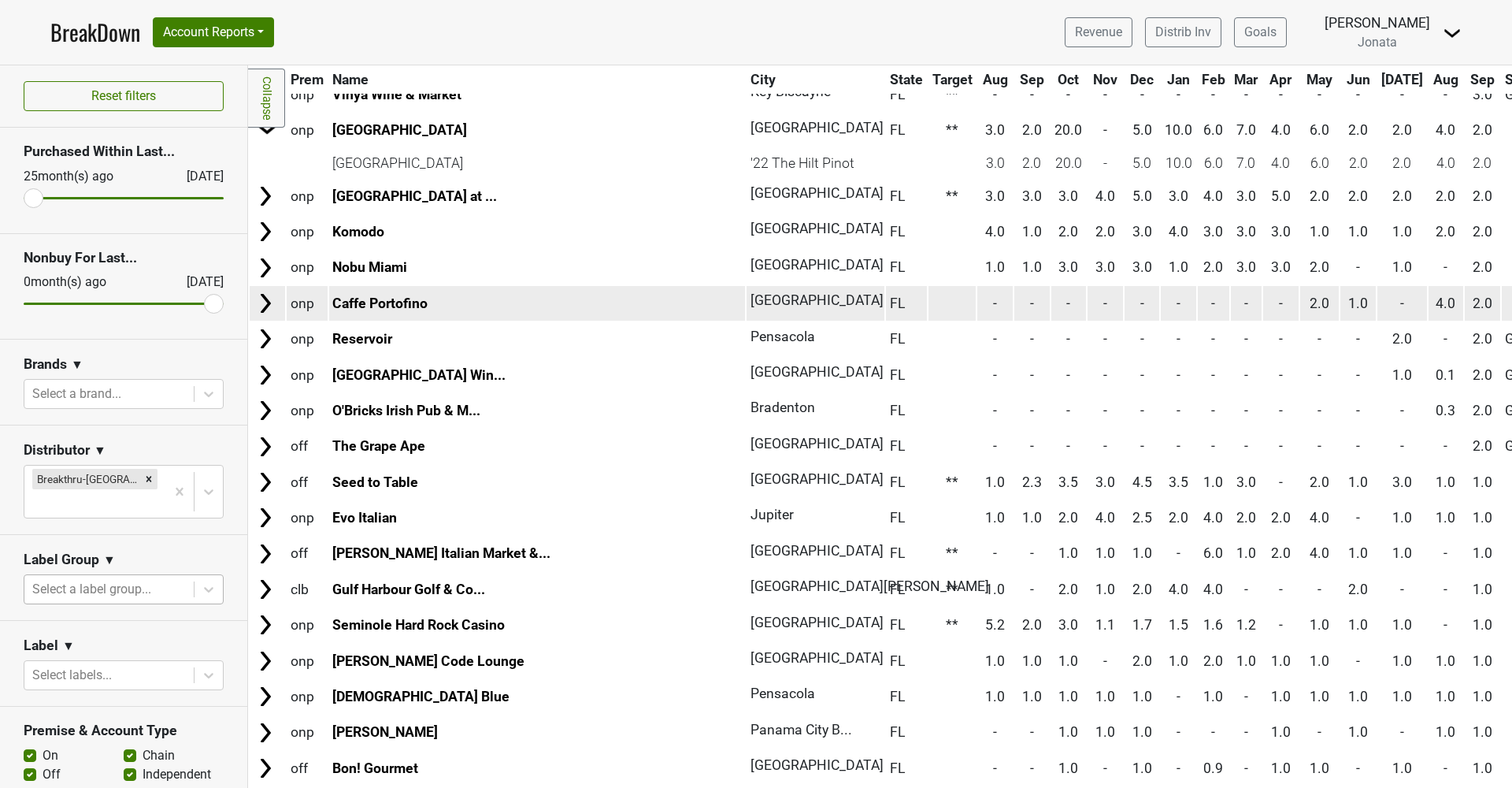
click at [269, 303] on img at bounding box center [265, 303] width 24 height 24
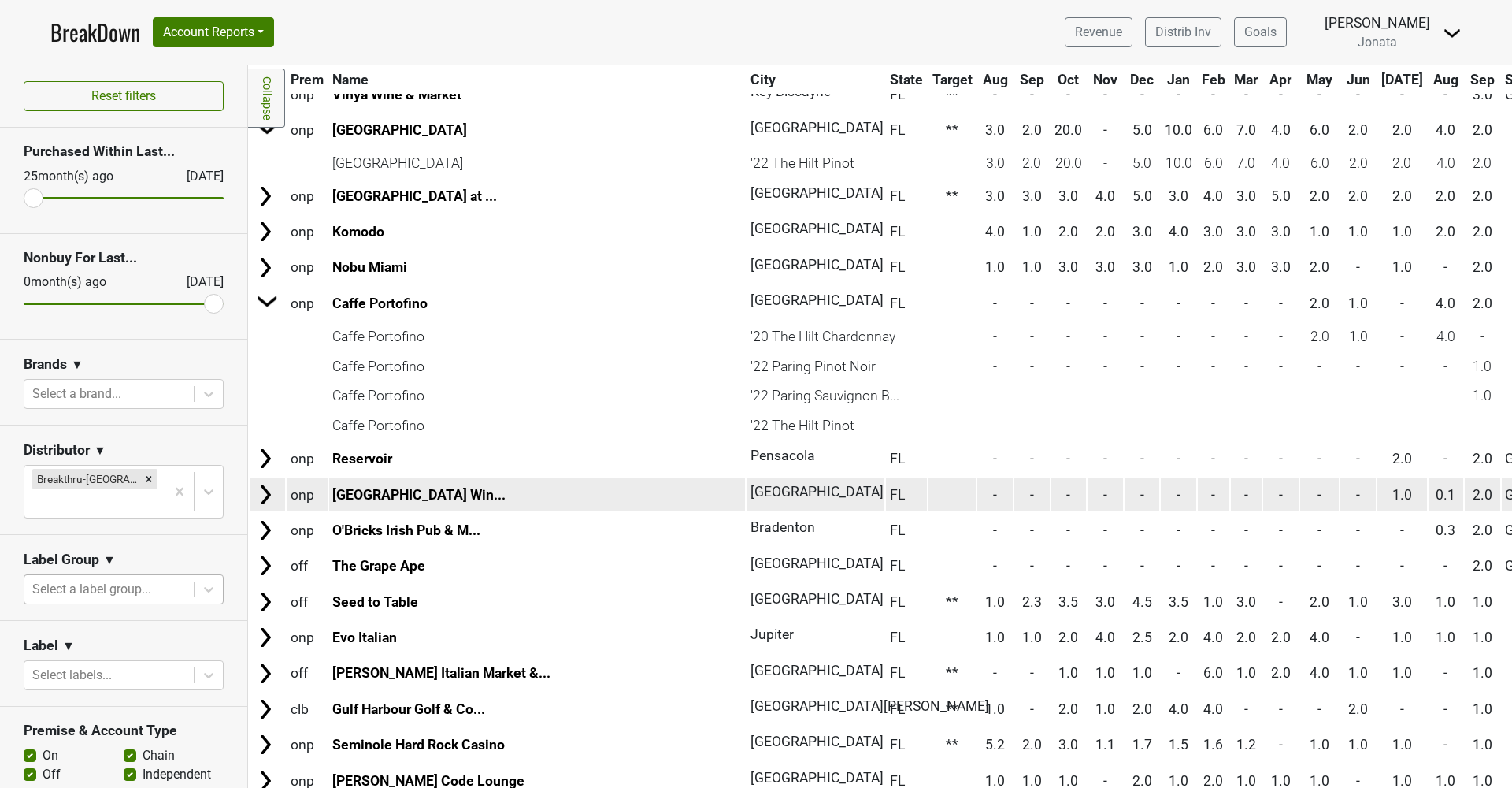
click at [264, 483] on img at bounding box center [265, 495] width 24 height 24
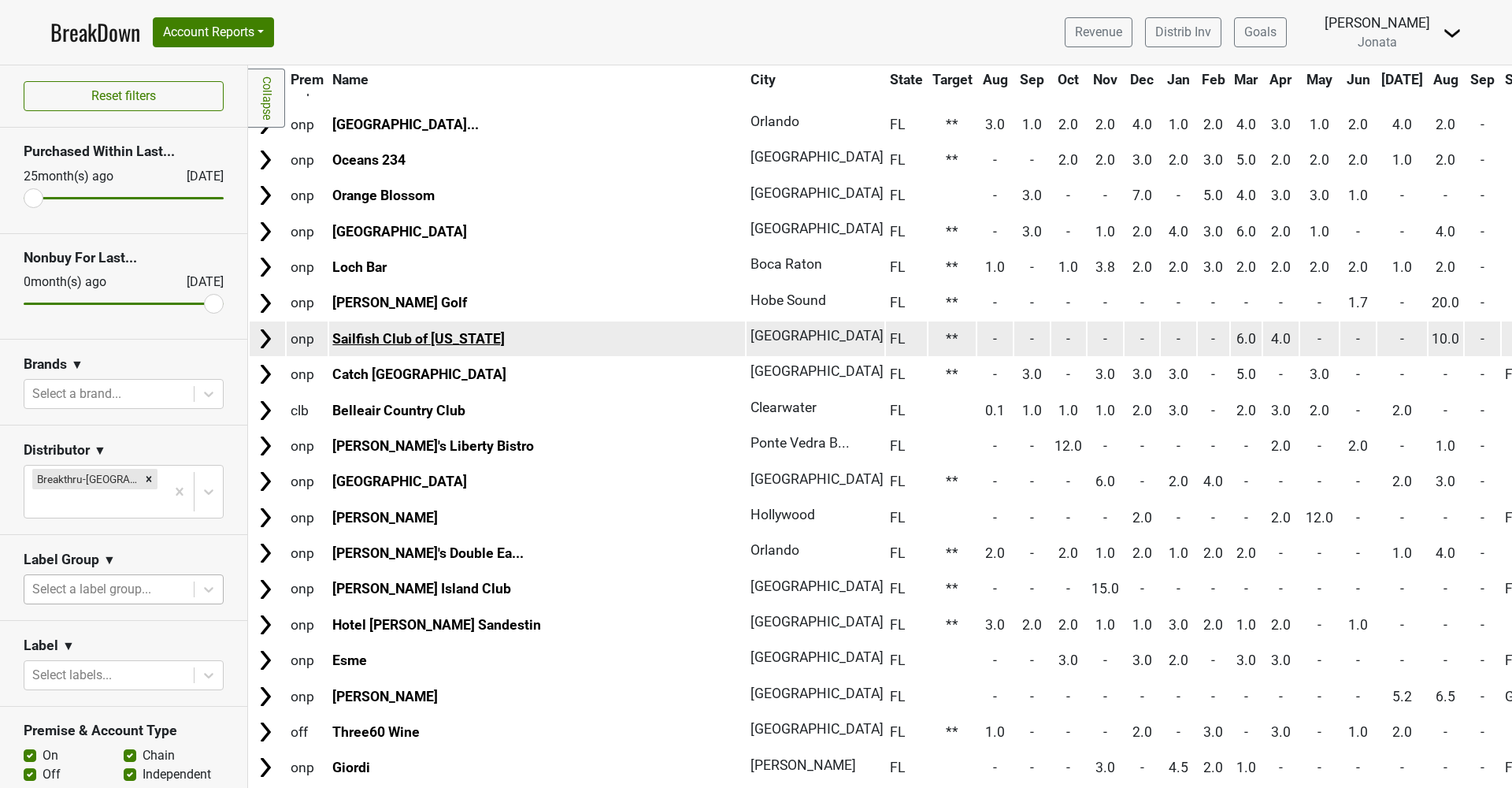
scroll to position [1818, 0]
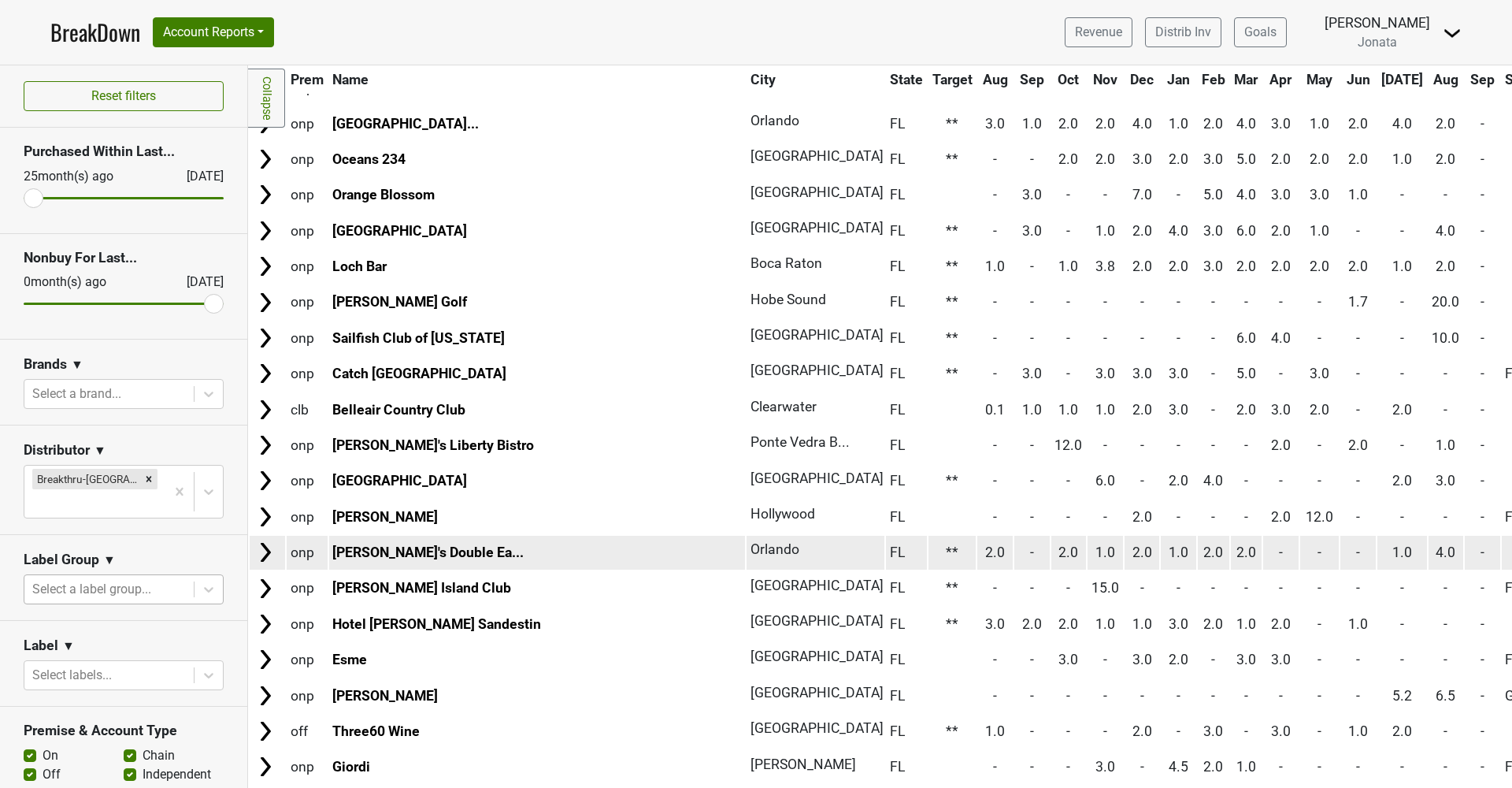
click at [274, 540] on img at bounding box center [265, 552] width 24 height 24
